Goal: Transaction & Acquisition: Purchase product/service

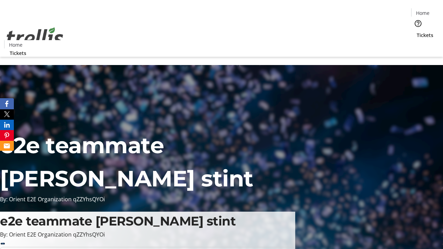
click at [417, 32] on span "Tickets" at bounding box center [425, 35] width 17 height 7
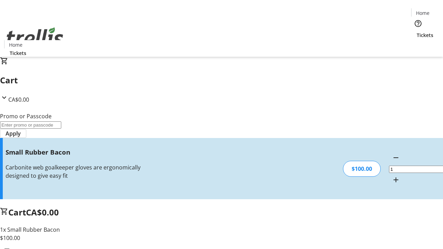
type input "FREE"
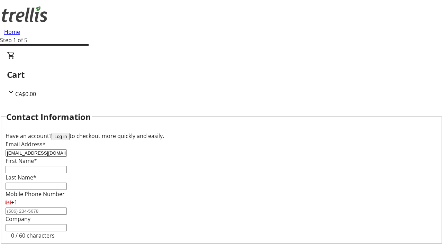
type input "[EMAIL_ADDRESS][DOMAIN_NAME]"
type input "Anahi"
type input "[PERSON_NAME]"
